Goal: Navigation & Orientation: Find specific page/section

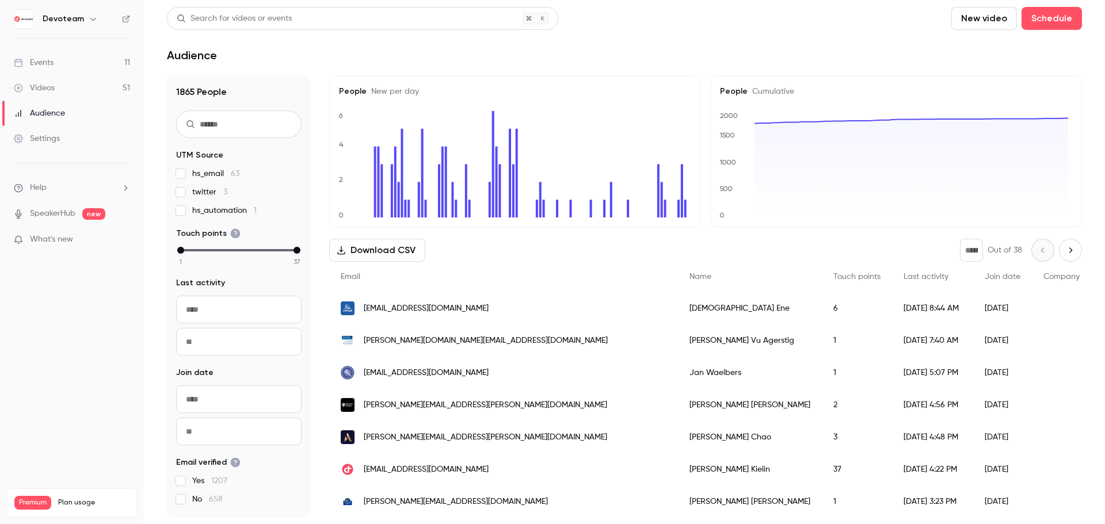
click at [53, 62] on div "Events" at bounding box center [34, 63] width 40 height 12
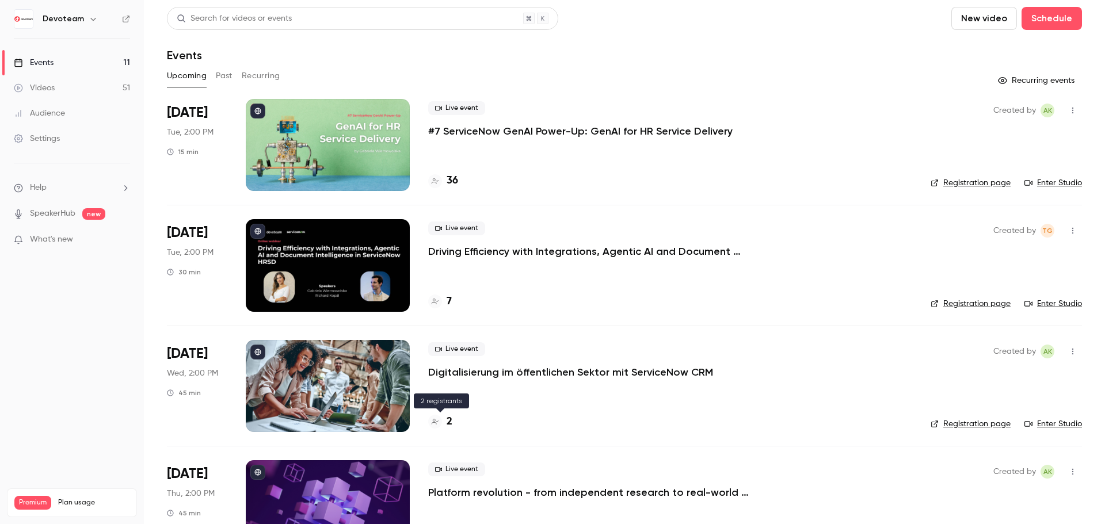
click at [451, 425] on h4 "2" at bounding box center [449, 422] width 6 height 16
